Goal: Contribute content: Contribute content

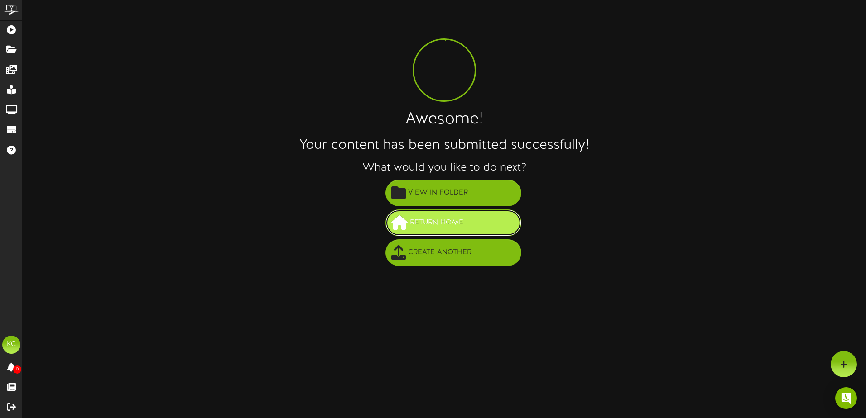
click at [448, 221] on span "Return Home" at bounding box center [437, 223] width 58 height 15
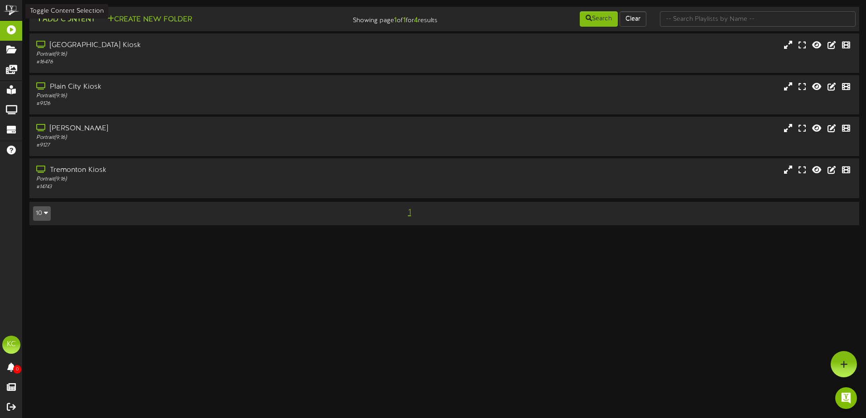
click at [73, 22] on button "Add Content" at bounding box center [65, 19] width 65 height 11
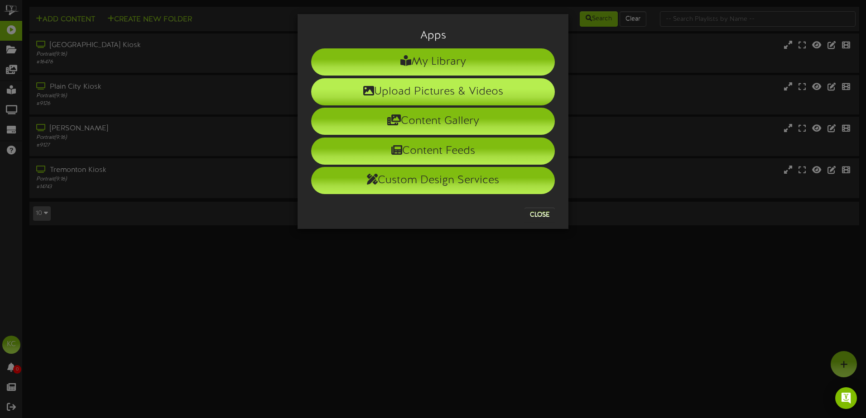
click at [442, 90] on li "Upload Pictures & Videos" at bounding box center [433, 91] width 244 height 27
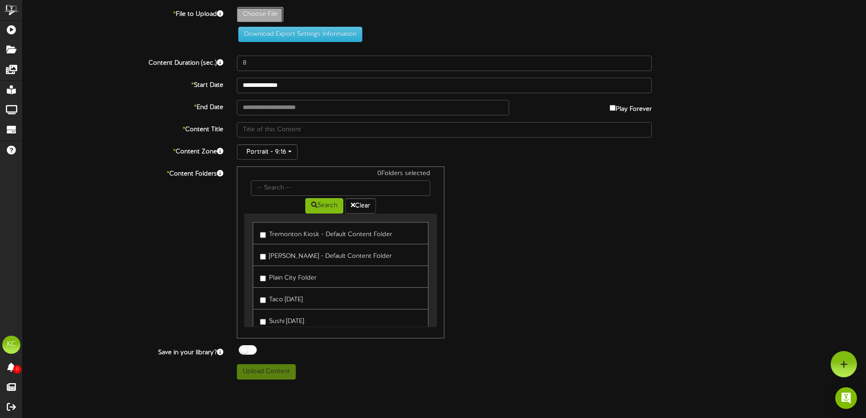
type input "**********"
type input "bctrickortreat2025"
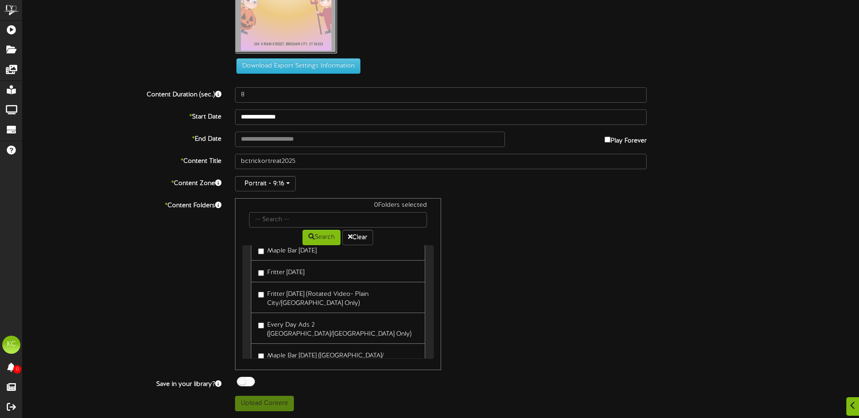
scroll to position [205, 0]
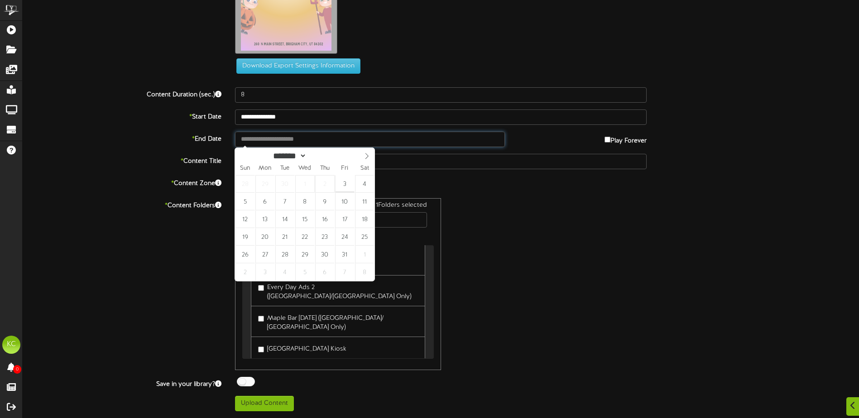
click at [294, 143] on input "text" at bounding box center [370, 139] width 270 height 15
type input "**********"
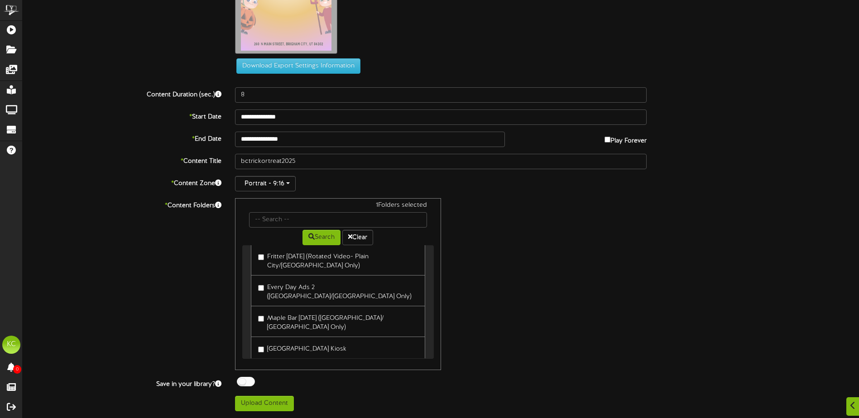
click at [598, 286] on div "1 Folders selected Search Clear Tremonton Kiosk - Default Content Folder [PERSO…" at bounding box center [440, 284] width 425 height 172
click at [263, 397] on button "Upload Content" at bounding box center [264, 403] width 59 height 15
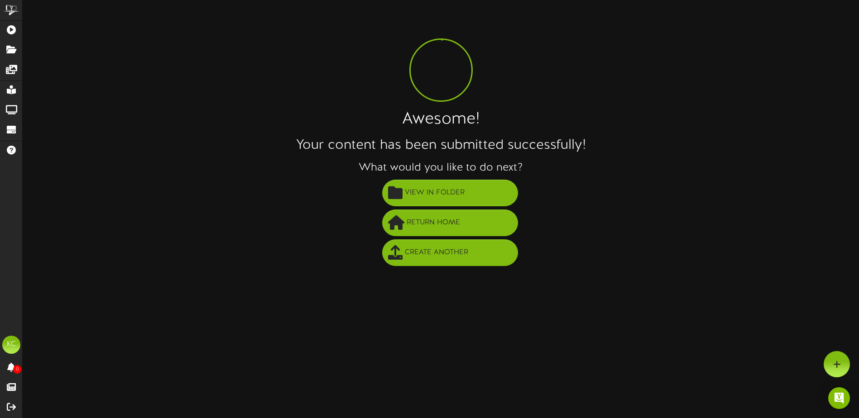
scroll to position [0, 0]
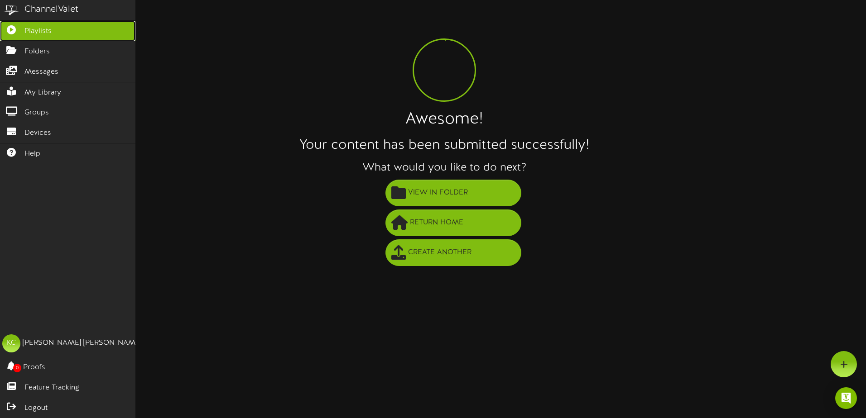
click at [70, 39] on link "Playlists" at bounding box center [67, 31] width 135 height 20
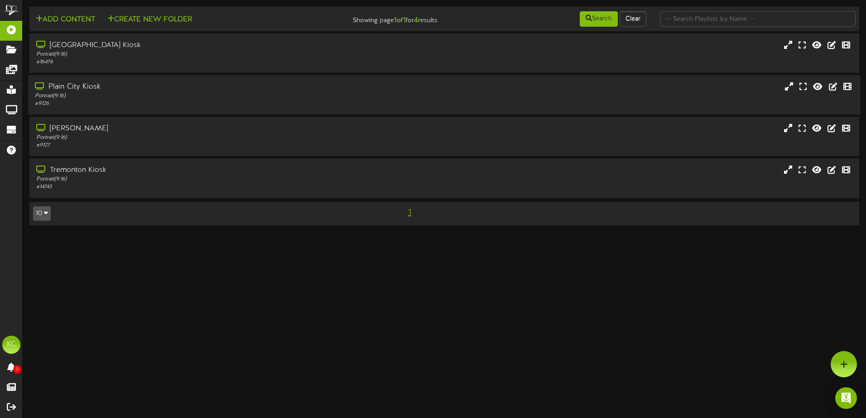
click at [79, 83] on div "Plain City Kiosk" at bounding box center [201, 87] width 333 height 10
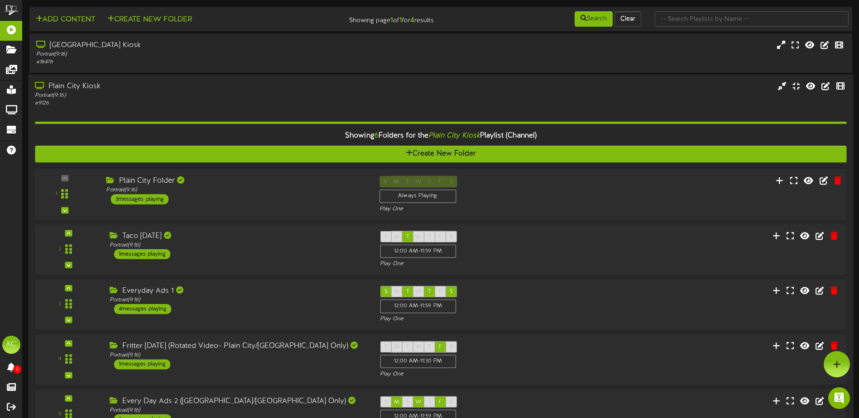
click at [234, 195] on div "Plain City Folder Portrait ( 9:16 ) 3 messages playing" at bounding box center [235, 190] width 273 height 29
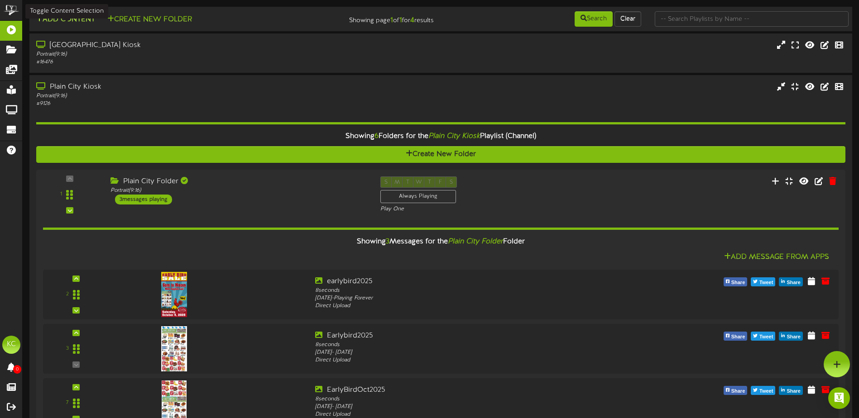
click at [67, 15] on button "Add Content" at bounding box center [65, 19] width 65 height 11
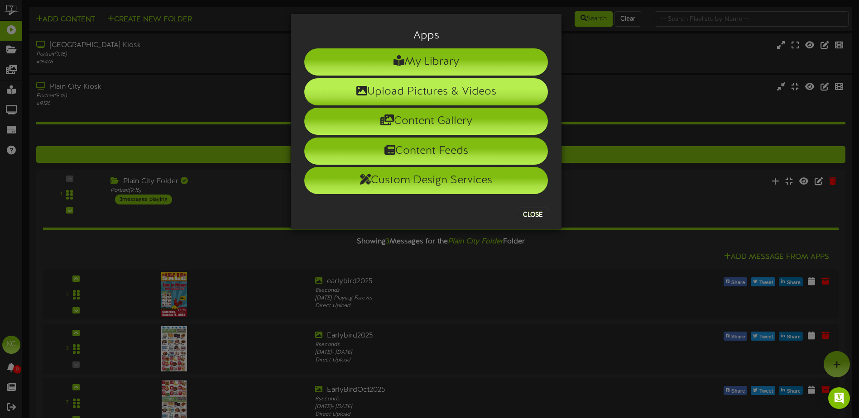
click at [393, 88] on li "Upload Pictures & Videos" at bounding box center [426, 91] width 244 height 27
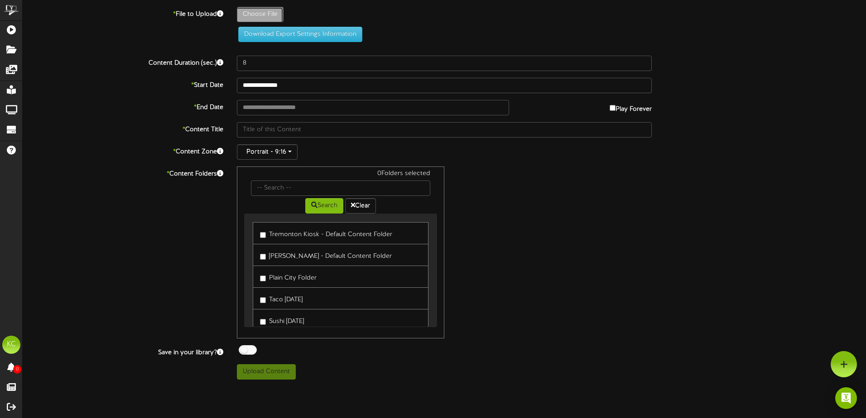
type input "**********"
type input "trickortreat2025"
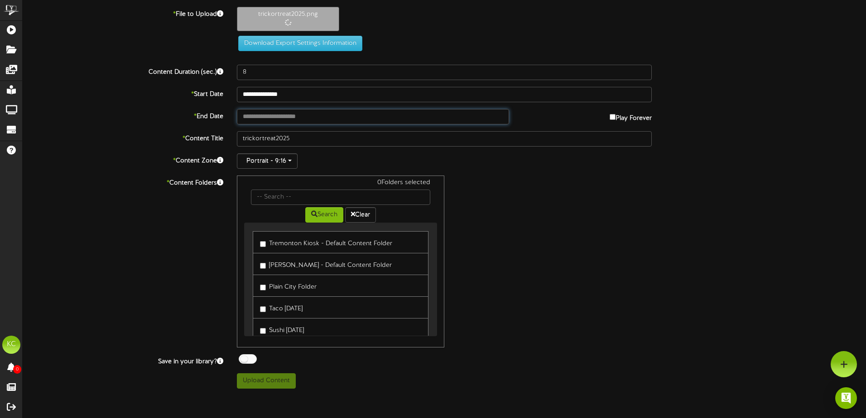
click at [297, 120] on input "text" at bounding box center [373, 116] width 272 height 15
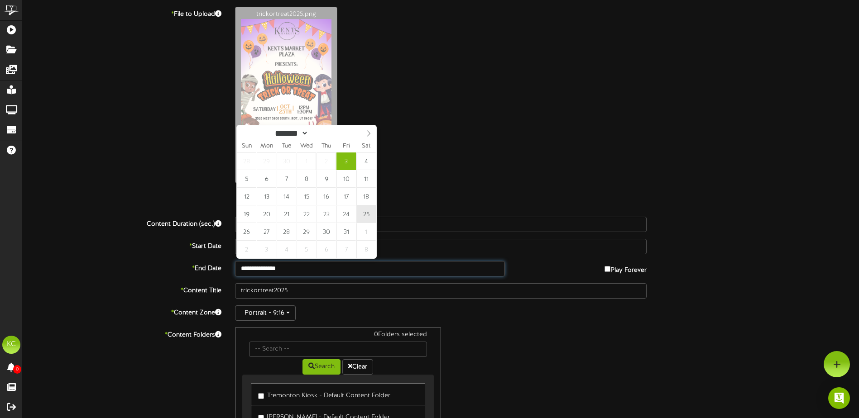
type input "**********"
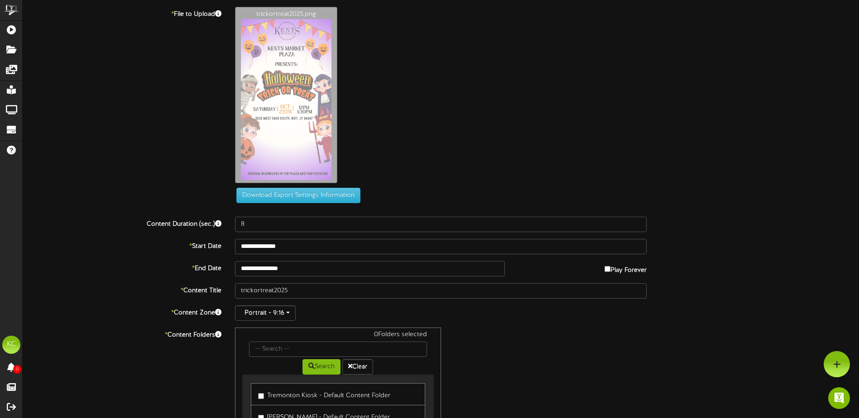
click at [755, 273] on div "**********" at bounding box center [441, 268] width 850 height 15
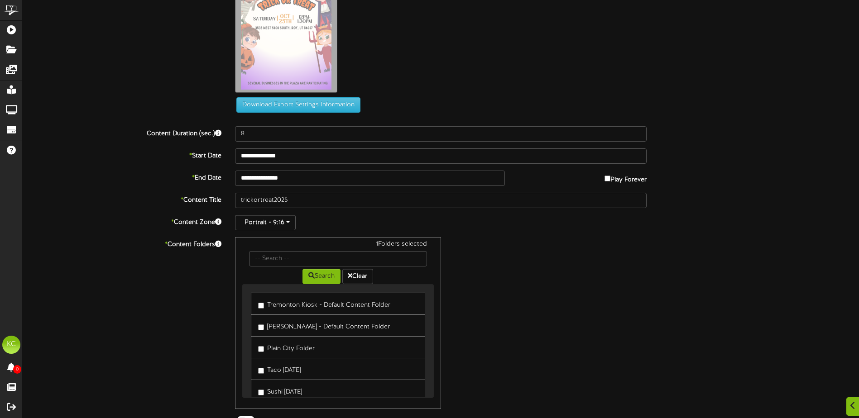
click at [537, 318] on div "1 Folders selected Search Clear Tremonton Kiosk - Default Content Folder [PERSO…" at bounding box center [440, 323] width 425 height 172
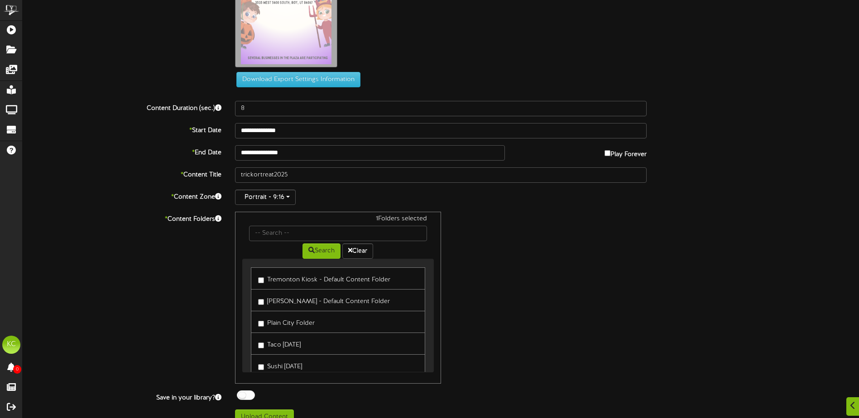
scroll to position [130, 0]
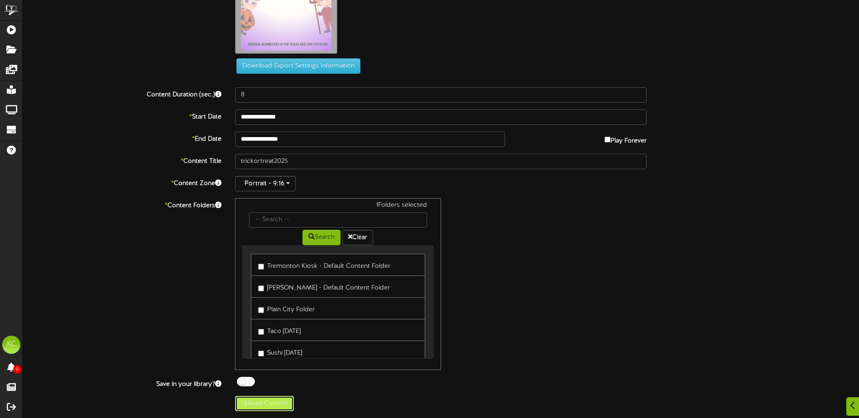
click at [250, 402] on button "Upload Content" at bounding box center [264, 403] width 59 height 15
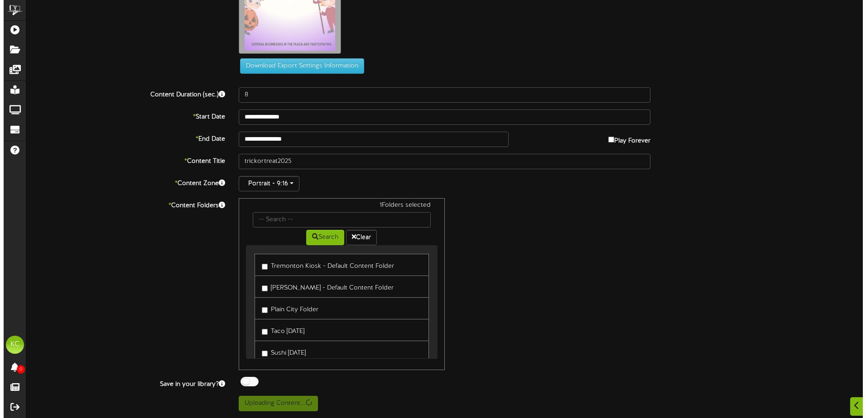
scroll to position [0, 0]
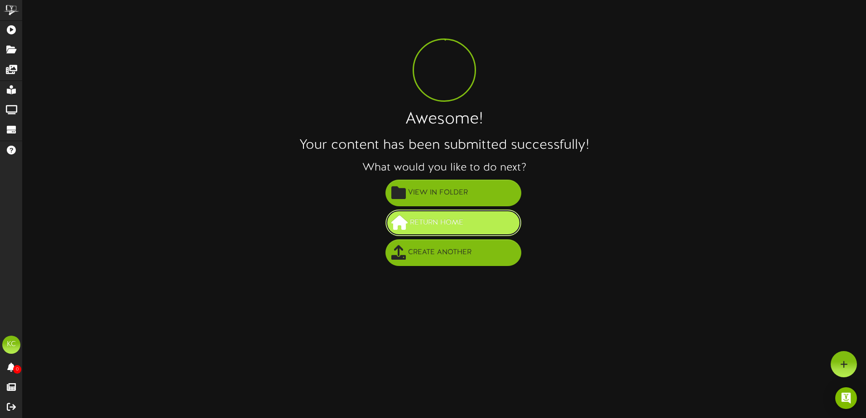
click at [435, 227] on span "Return Home" at bounding box center [437, 223] width 58 height 15
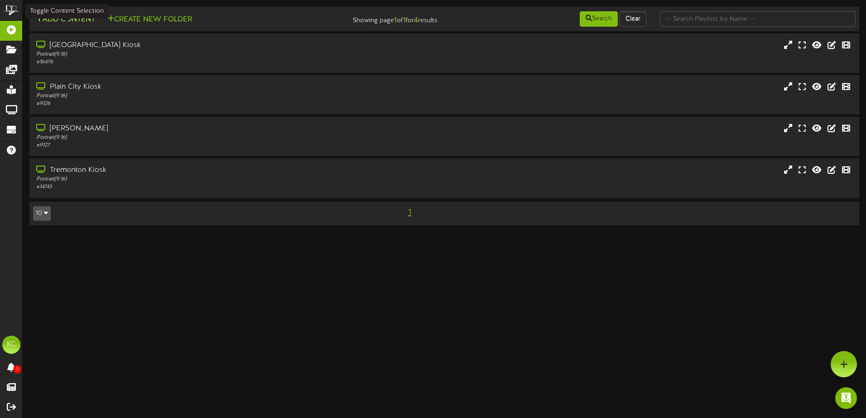
click at [71, 17] on button "Add Content" at bounding box center [65, 19] width 65 height 11
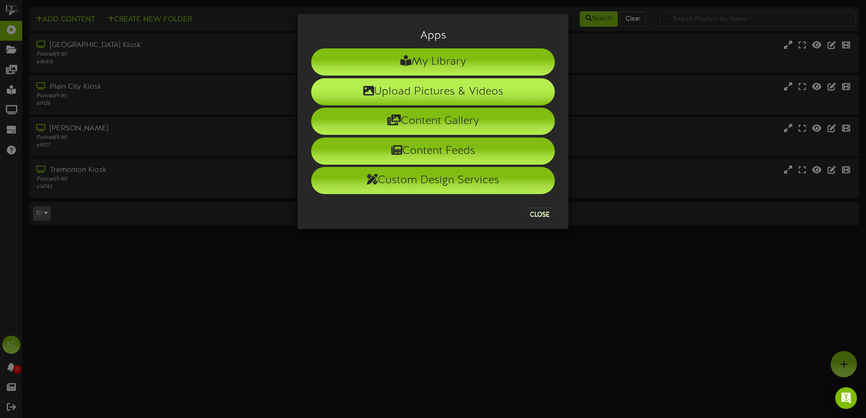
click at [444, 96] on li "Upload Pictures & Videos" at bounding box center [433, 91] width 244 height 27
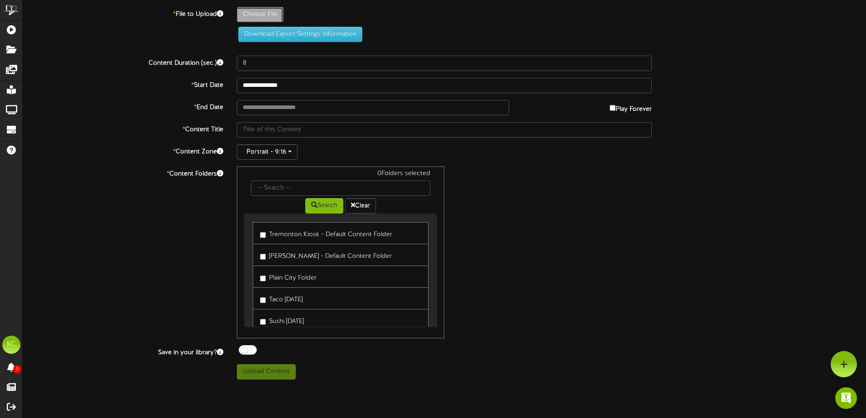
type input "**********"
type input "trickortreat2025"
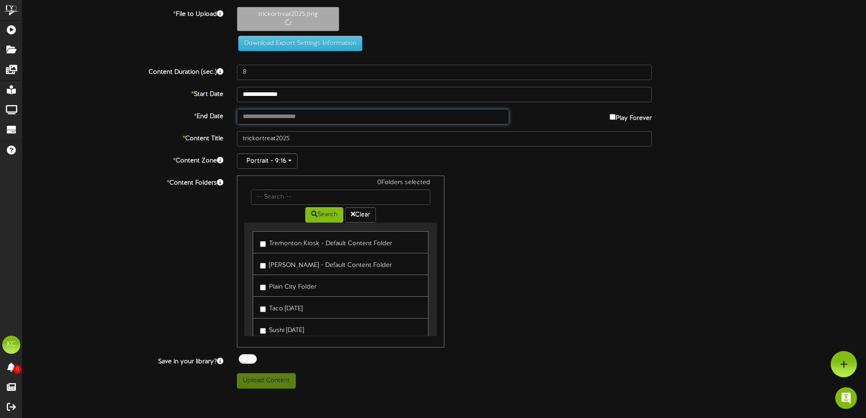
click at [277, 121] on input "text" at bounding box center [373, 116] width 272 height 15
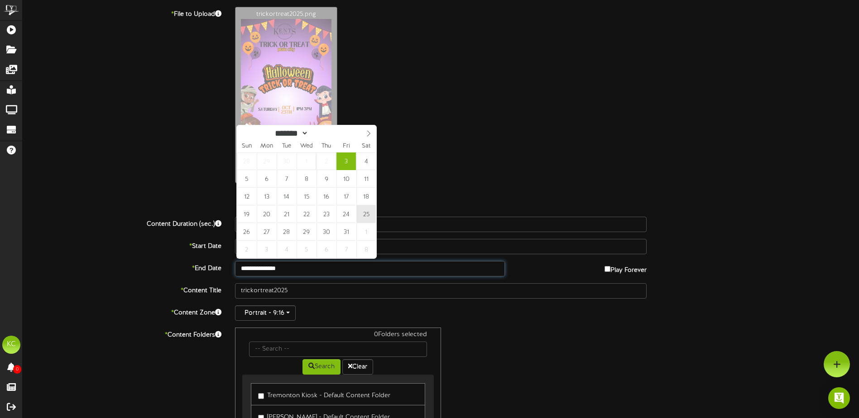
type input "**********"
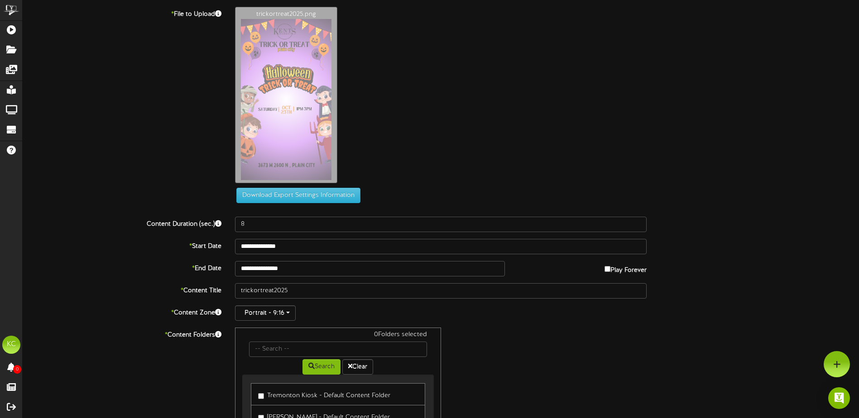
click at [428, 166] on div "trickortreat2025.png" at bounding box center [547, 97] width 638 height 181
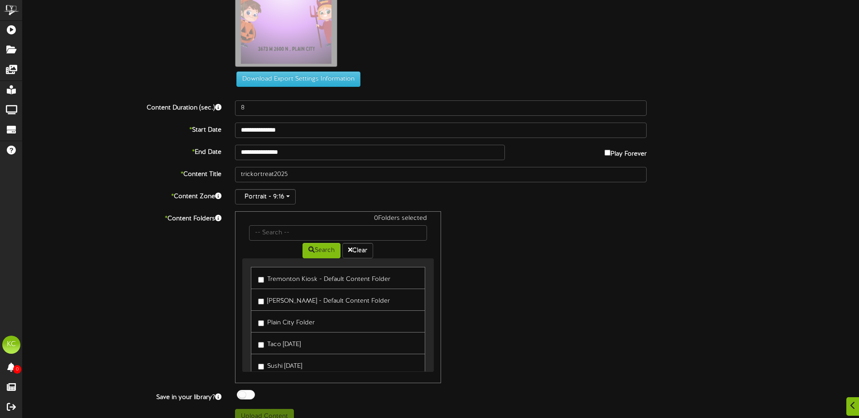
scroll to position [130, 0]
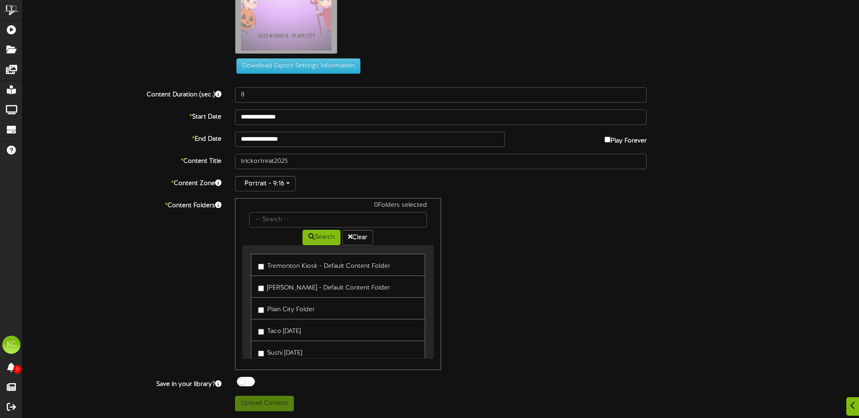
click at [258, 312] on link "Plain City Folder" at bounding box center [338, 309] width 174 height 22
click at [643, 282] on div "1 Folders selected Search Clear Tremonton Kiosk - Default Content Folder [PERSO…" at bounding box center [440, 284] width 425 height 172
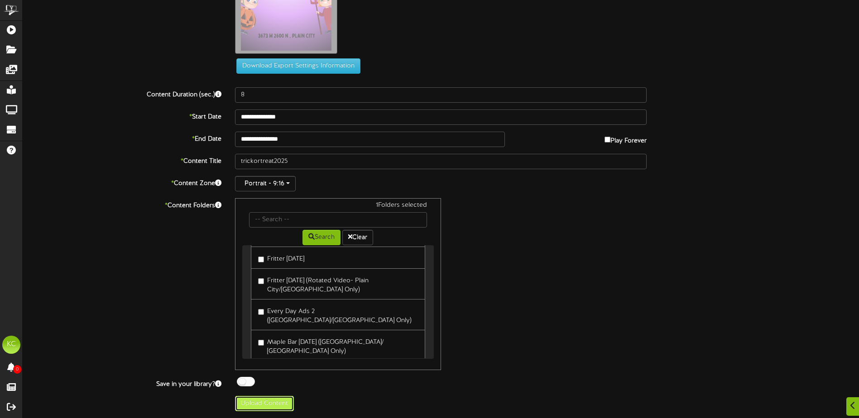
click at [285, 407] on button "Upload Content" at bounding box center [264, 403] width 59 height 15
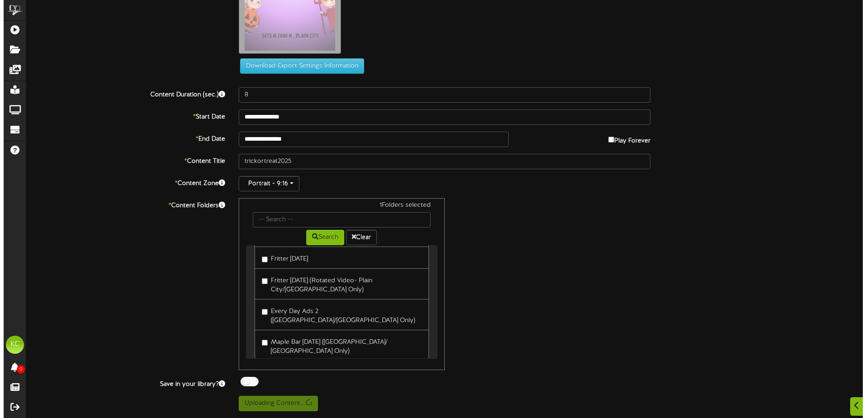
scroll to position [0, 0]
